Goal: Transaction & Acquisition: Subscribe to service/newsletter

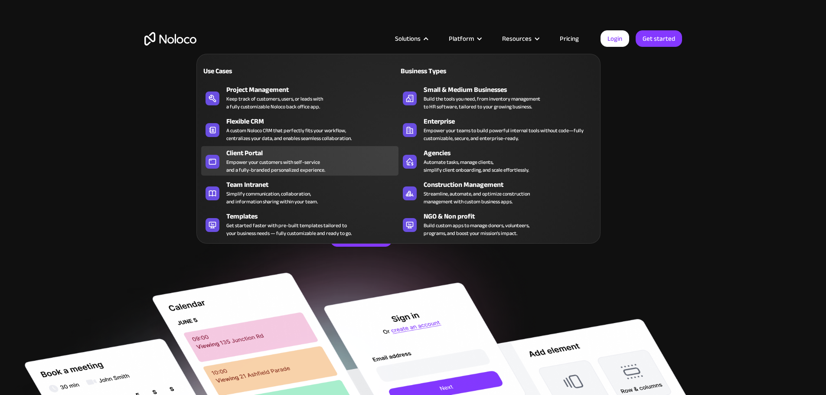
click at [329, 167] on div "Client Portal Empower your customers with self-service and a fully-branded pers…" at bounding box center [310, 161] width 168 height 26
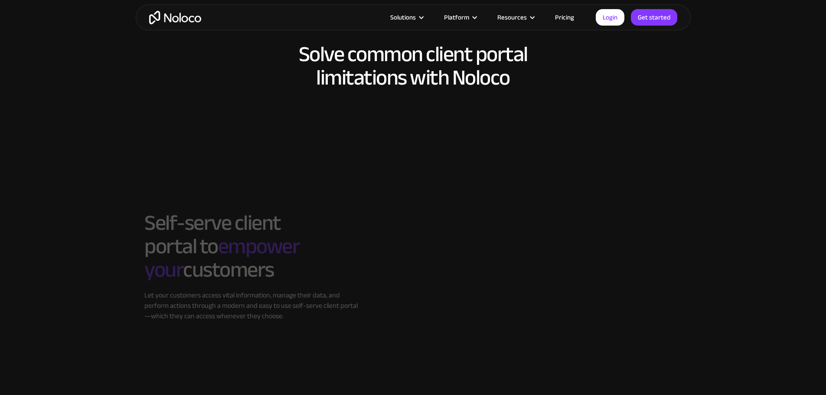
scroll to position [650, 0]
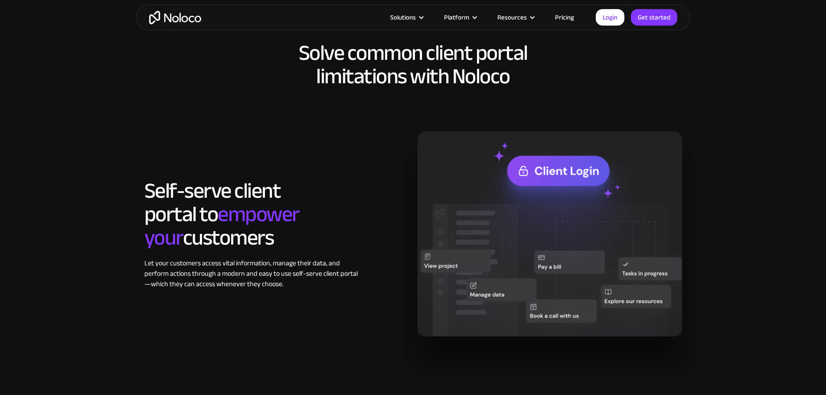
drag, startPoint x: 345, startPoint y: 172, endPoint x: 708, endPoint y: 192, distance: 362.9
click at [708, 192] on section "Solve common client portal limitations with Noloco Self-serve client portal to …" at bounding box center [413, 197] width 826 height 416
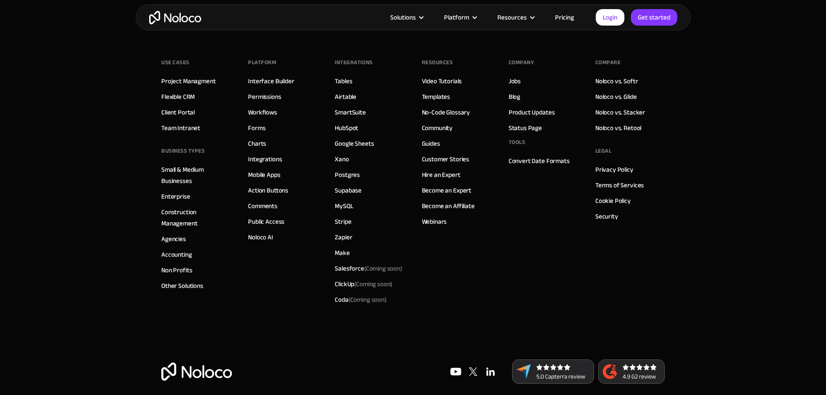
scroll to position [4838, 0]
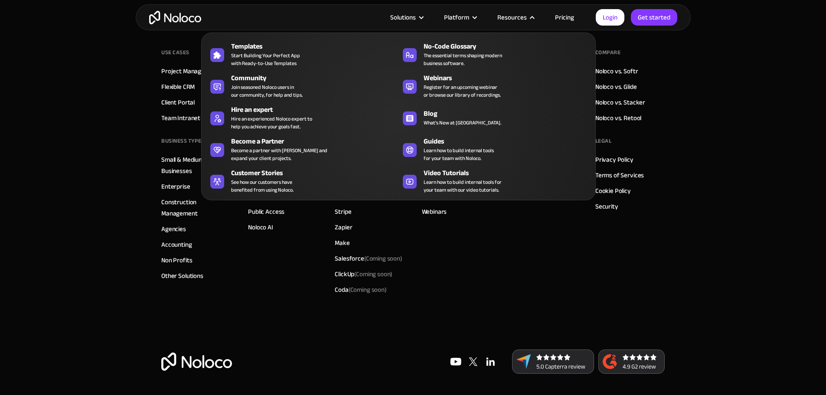
click at [574, 20] on nav "Templates Start Building Your Perfect App with Ready-to-Use Templates No-Code G…" at bounding box center [398, 110] width 394 height 180
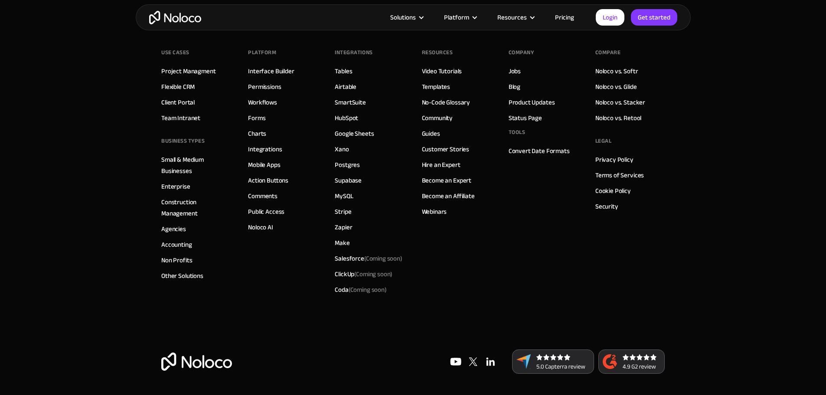
click at [566, 16] on link "Pricing" at bounding box center [564, 17] width 41 height 11
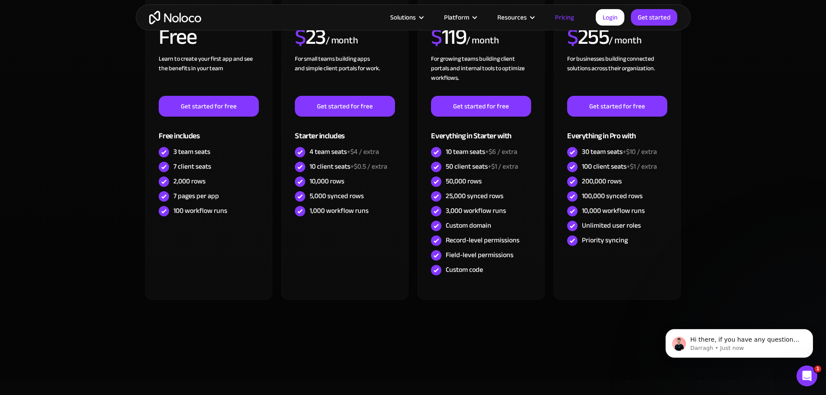
scroll to position [347, 0]
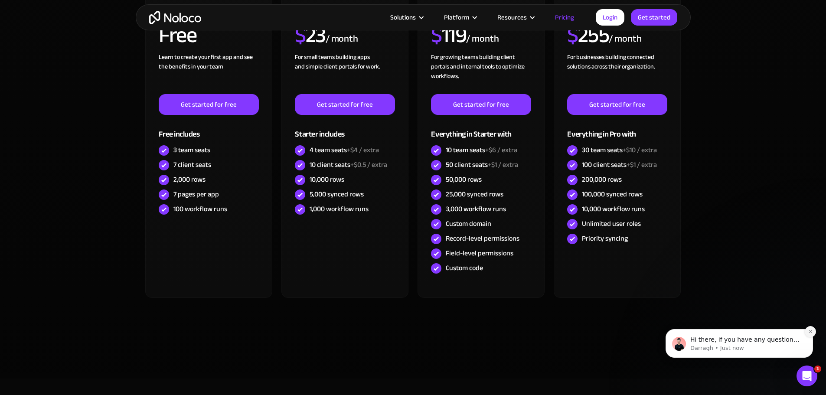
click at [808, 331] on icon "Dismiss notification" at bounding box center [810, 331] width 5 height 5
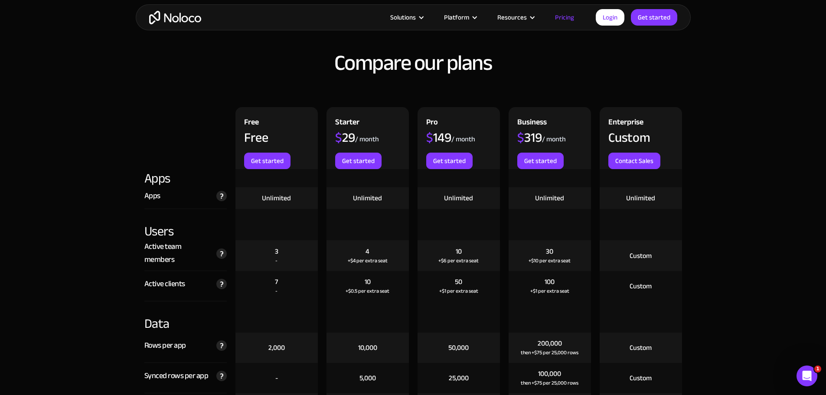
scroll to position [953, 0]
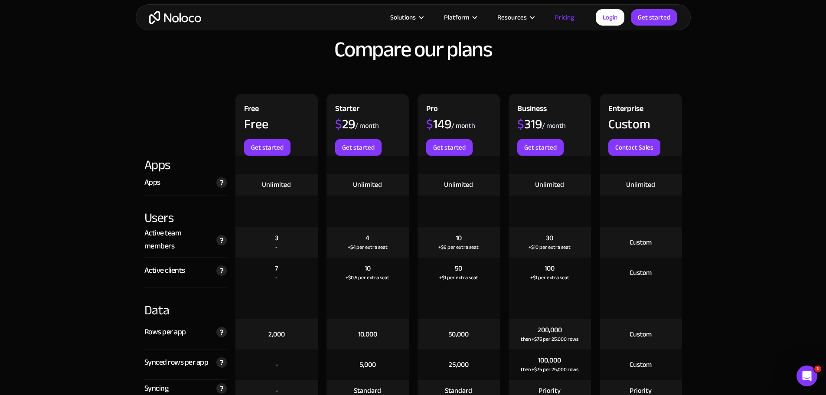
drag, startPoint x: 230, startPoint y: 278, endPoint x: 93, endPoint y: 186, distance: 164.8
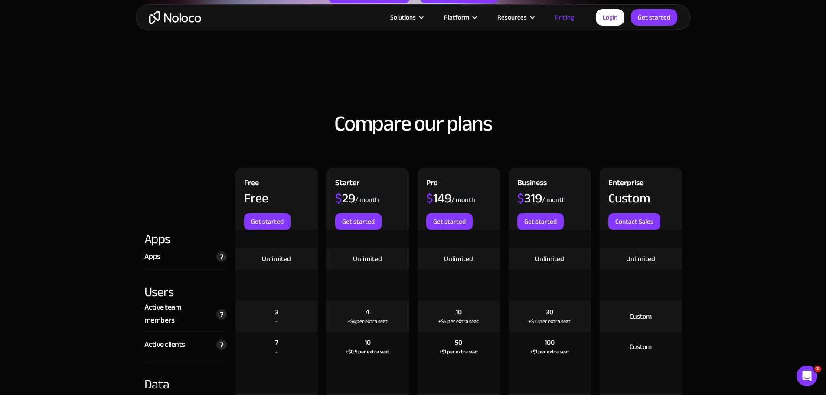
scroll to position [997, 0]
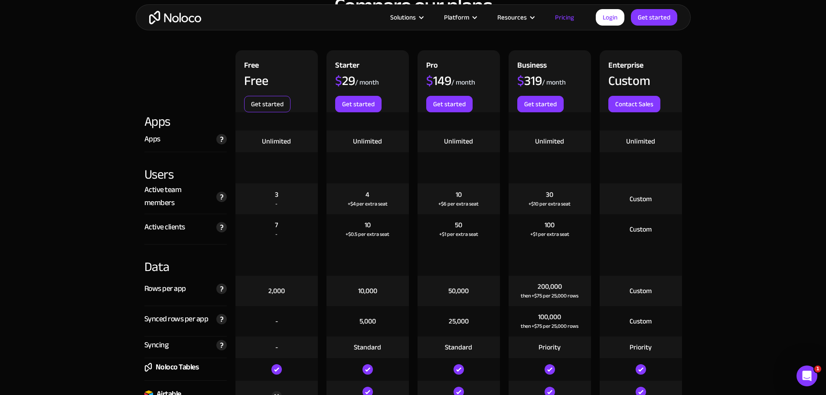
click at [276, 104] on link "Get started" at bounding box center [267, 104] width 46 height 16
